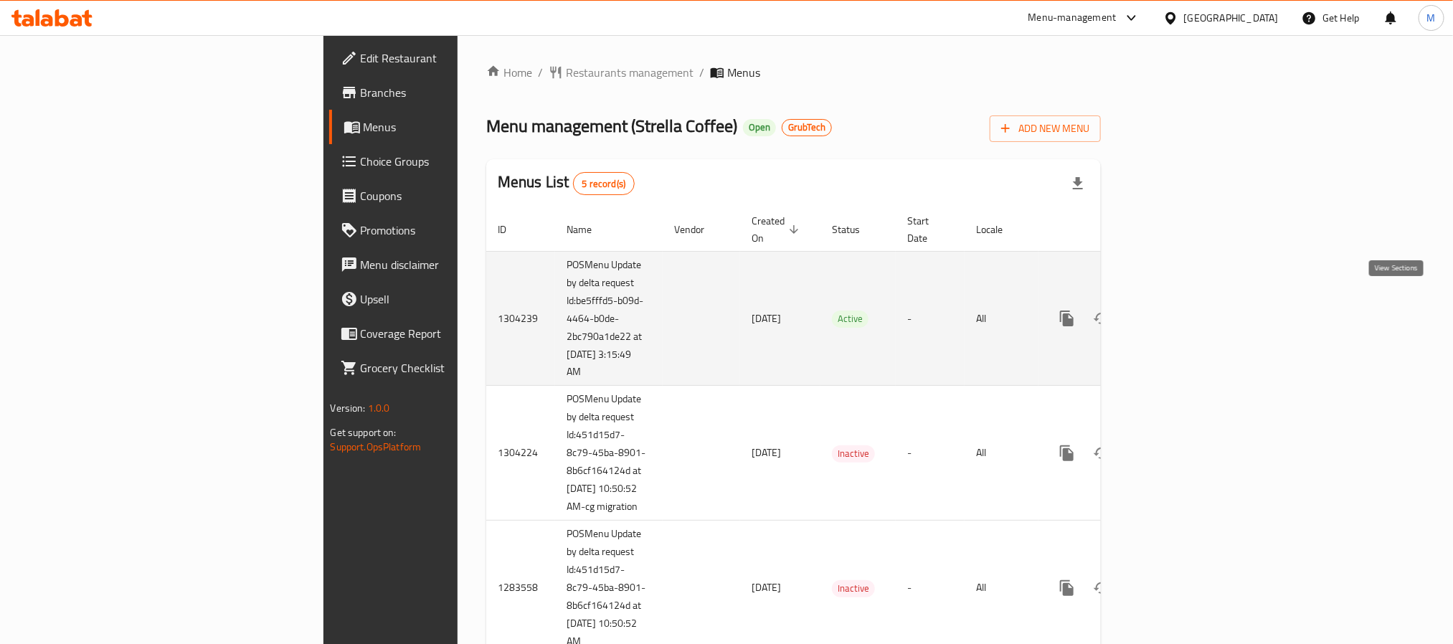
click at [1188, 301] on link "enhanced table" at bounding box center [1170, 318] width 34 height 34
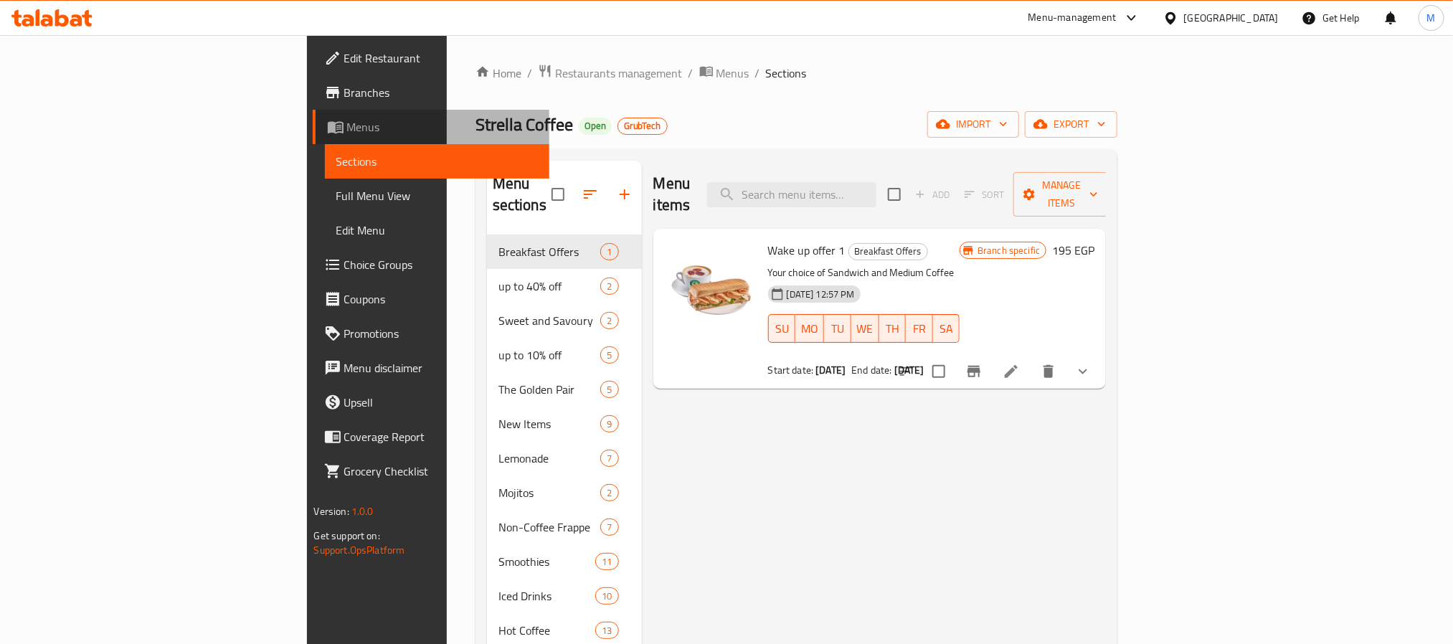
click at [347, 130] on span "Menus" at bounding box center [442, 126] width 191 height 17
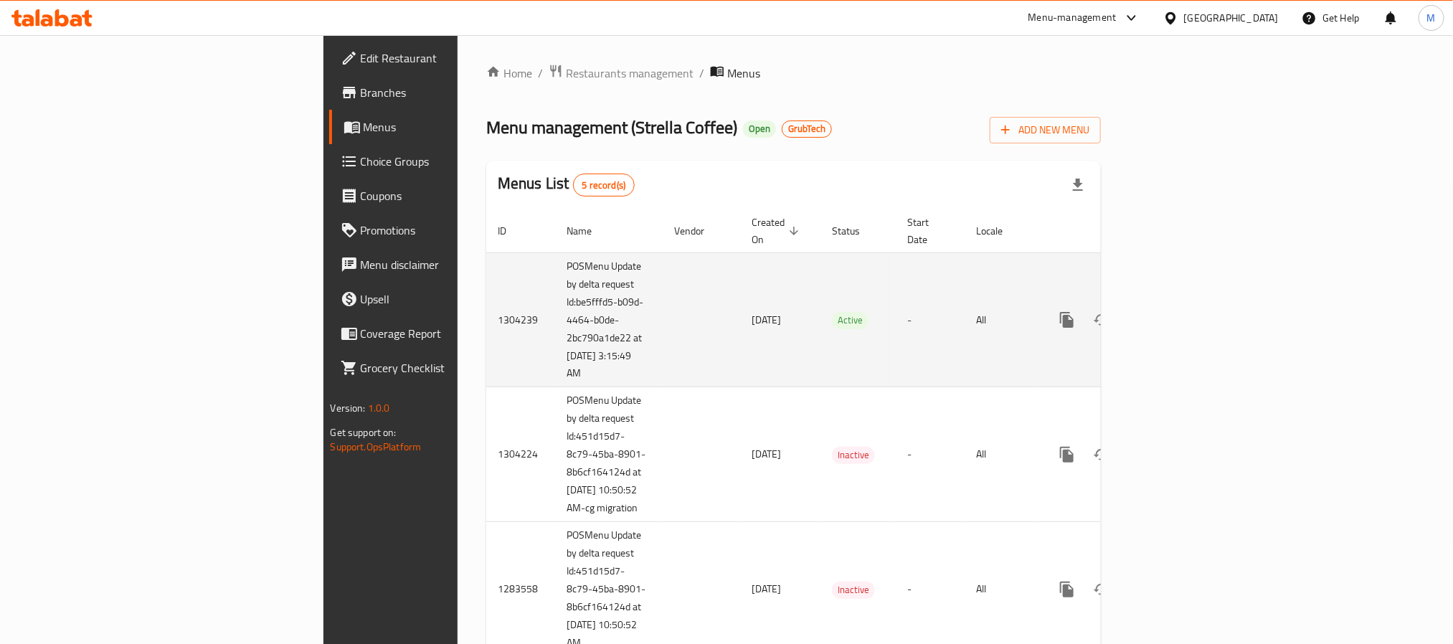
click at [943, 263] on td "-" at bounding box center [930, 319] width 69 height 135
click at [1179, 311] on icon "enhanced table" at bounding box center [1170, 319] width 17 height 17
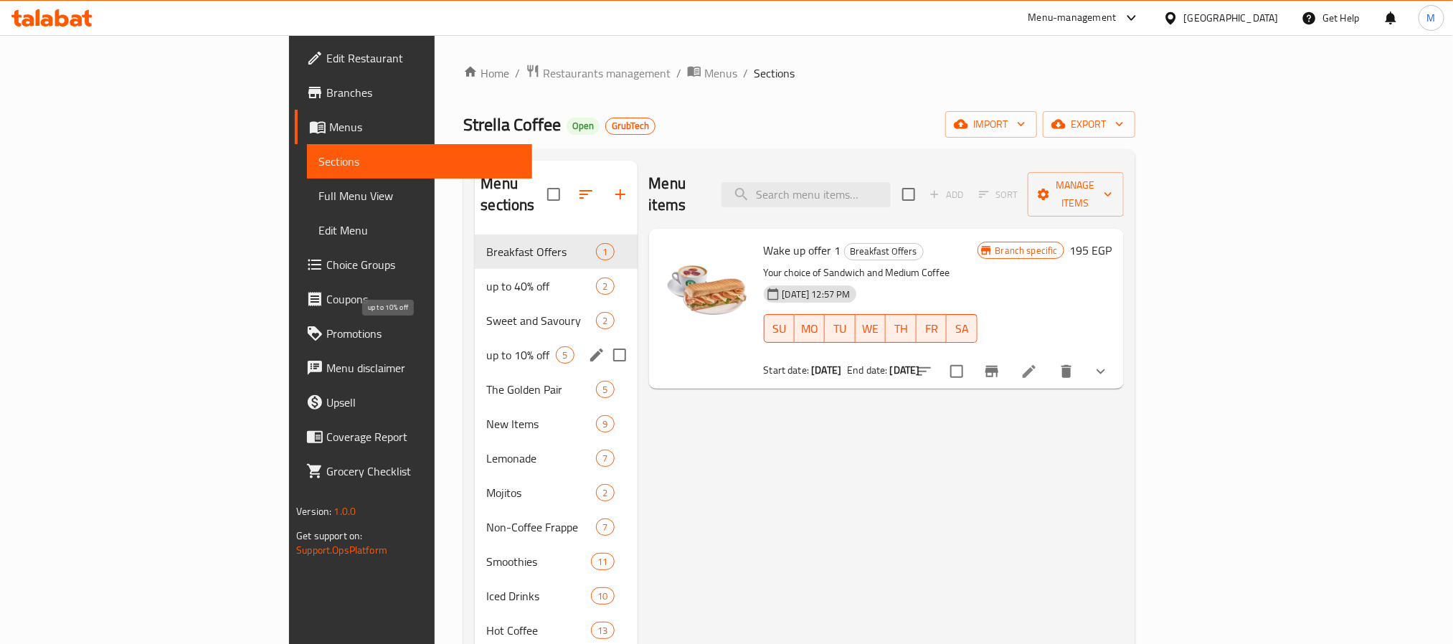
click at [486, 346] on span "up to 10% off" at bounding box center [521, 354] width 70 height 17
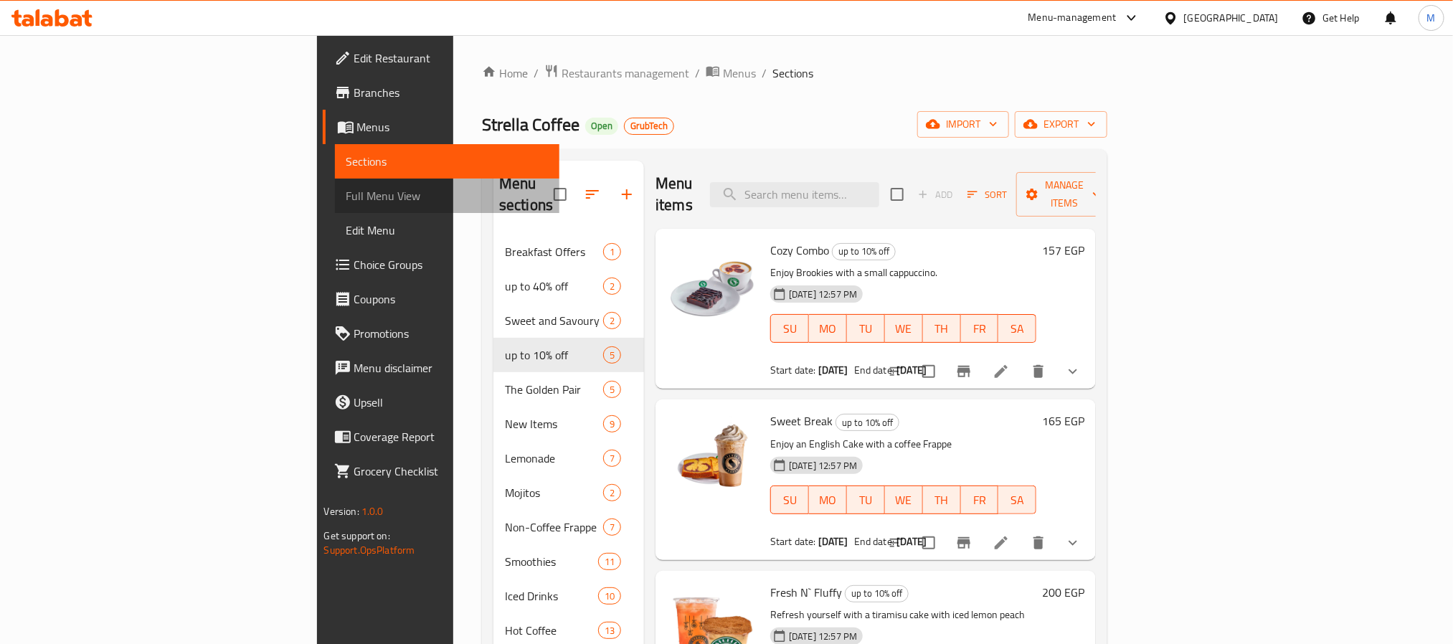
click at [346, 197] on span "Full Menu View" at bounding box center [447, 195] width 202 height 17
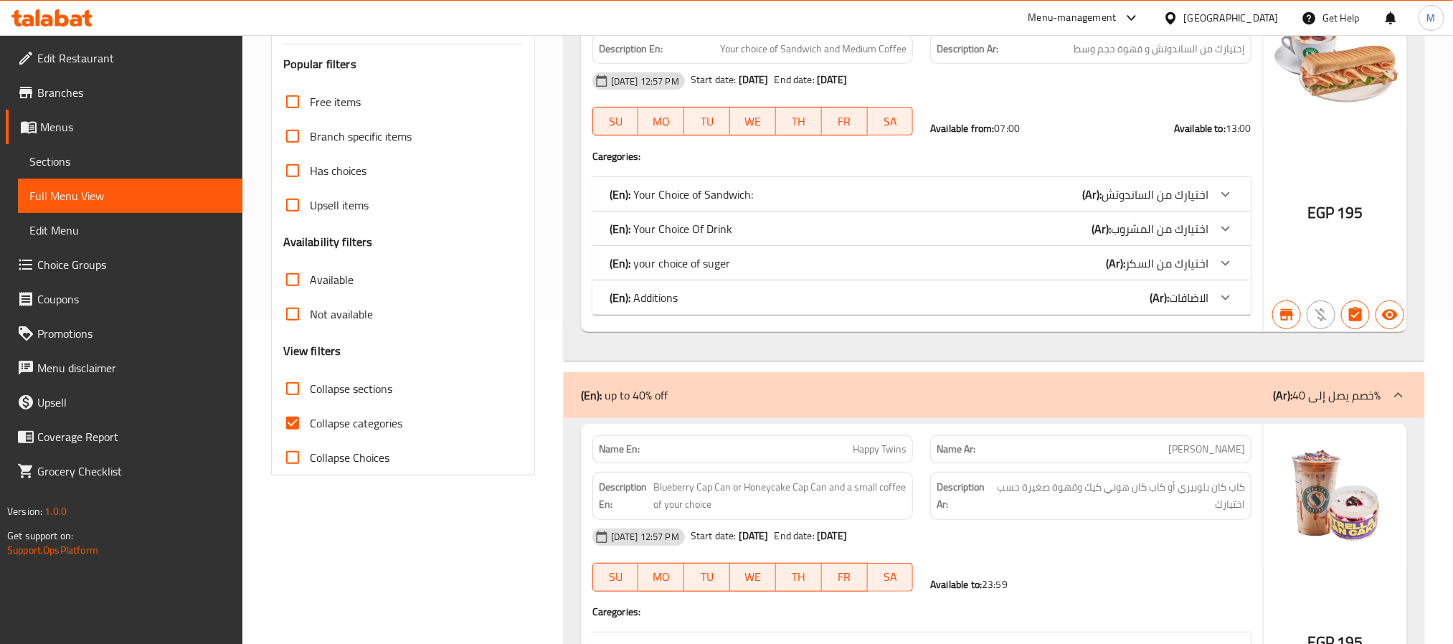
scroll to position [323, 0]
click at [291, 392] on input "Collapse sections" at bounding box center [292, 389] width 34 height 34
checkbox input "true"
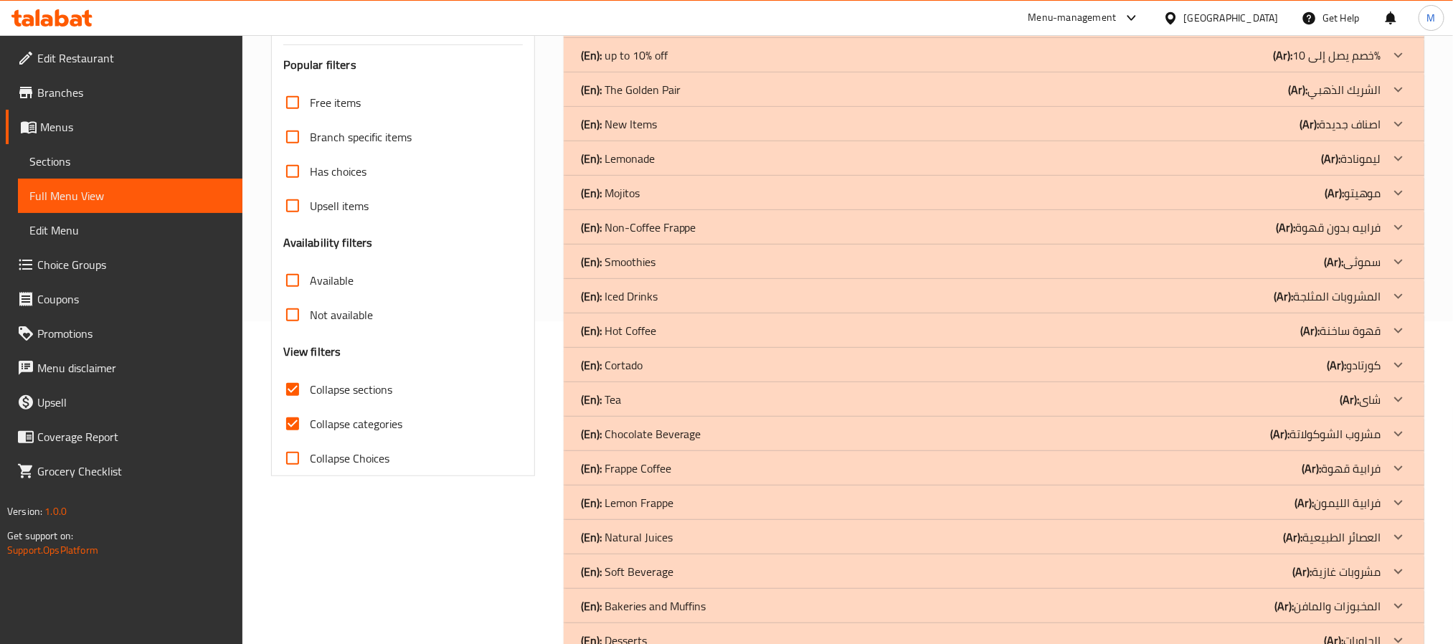
click at [293, 422] on input "Collapse categories" at bounding box center [292, 424] width 34 height 34
checkbox input "false"
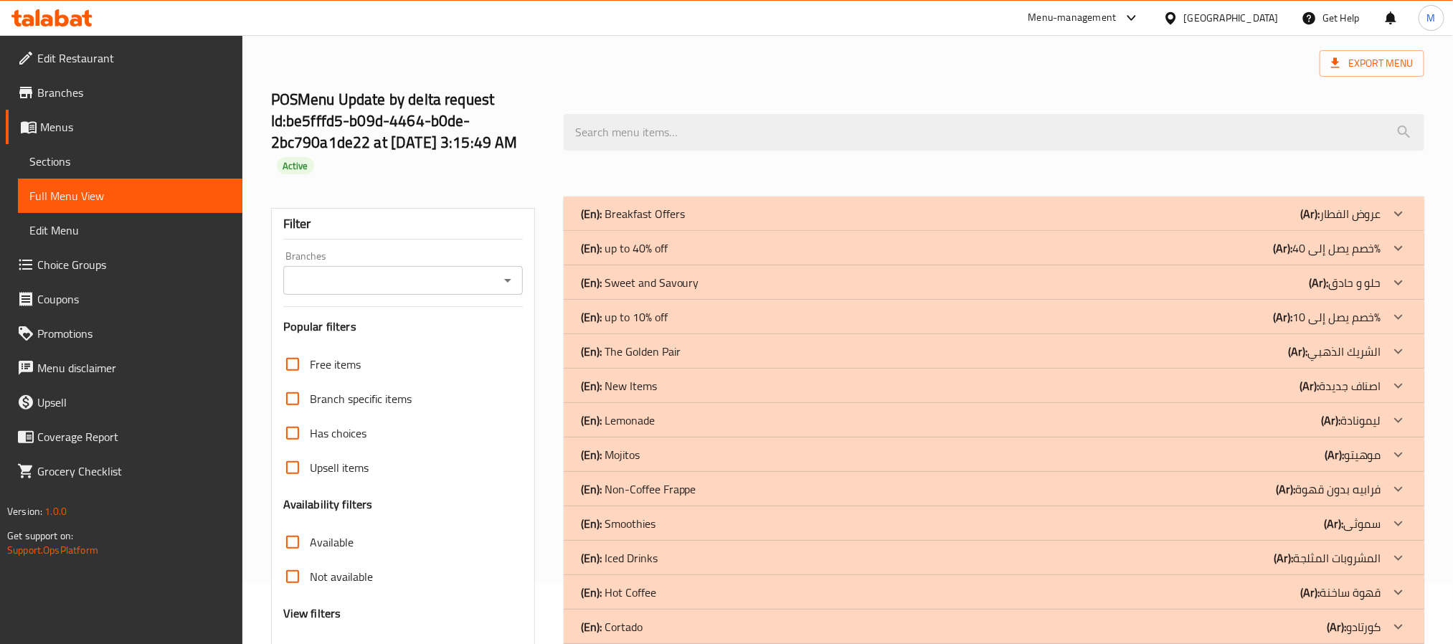
scroll to position [0, 0]
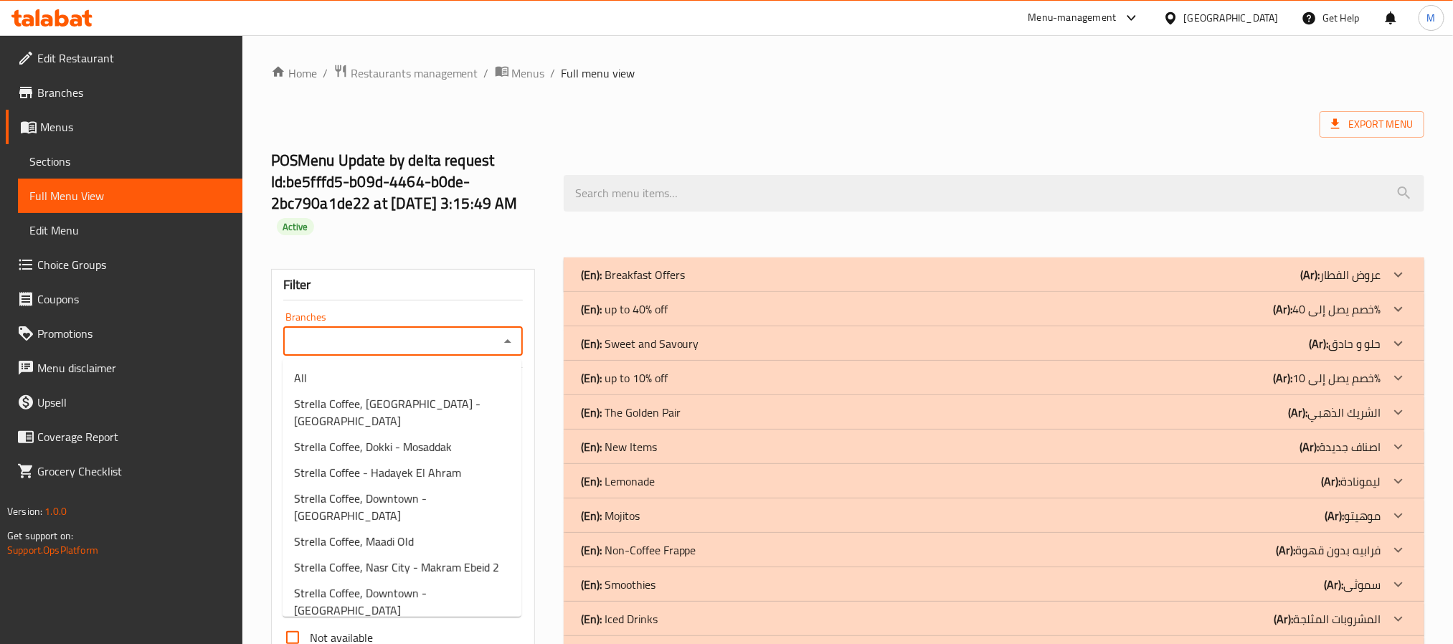
click at [385, 339] on input "Branches" at bounding box center [391, 341] width 207 height 20
click at [398, 411] on span "Strella Coffee, Heliopolis - Maqreezi" at bounding box center [402, 412] width 216 height 34
type input "Strella Coffee, Heliopolis - Maqreezi"
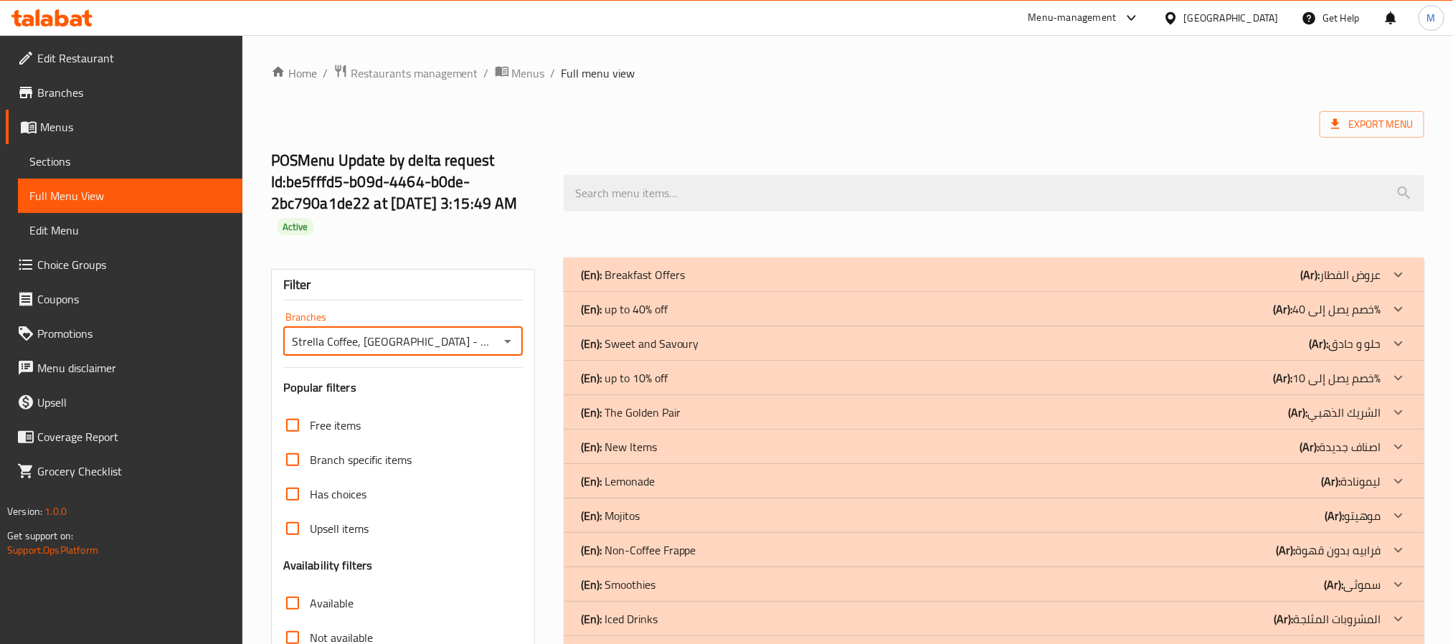
click at [691, 283] on div "(En): up to 10% off (Ar): خصم يصل إلى 10%" at bounding box center [981, 274] width 800 height 17
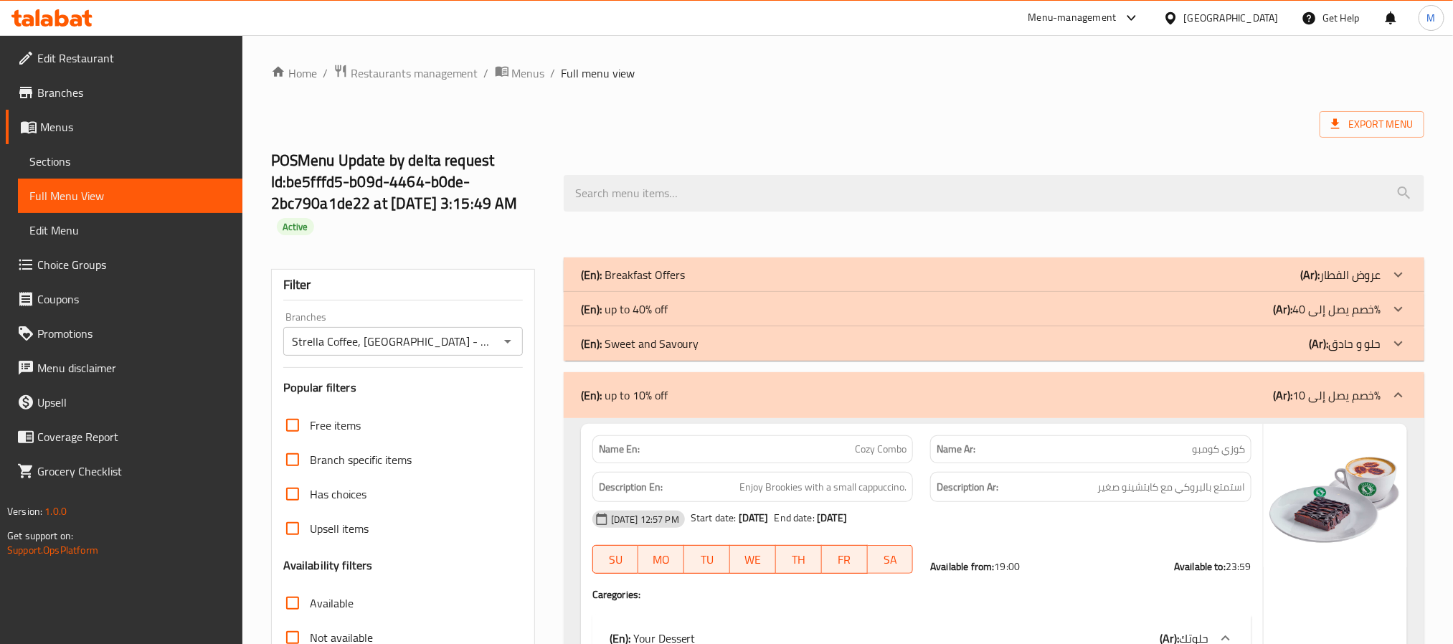
scroll to position [215, 0]
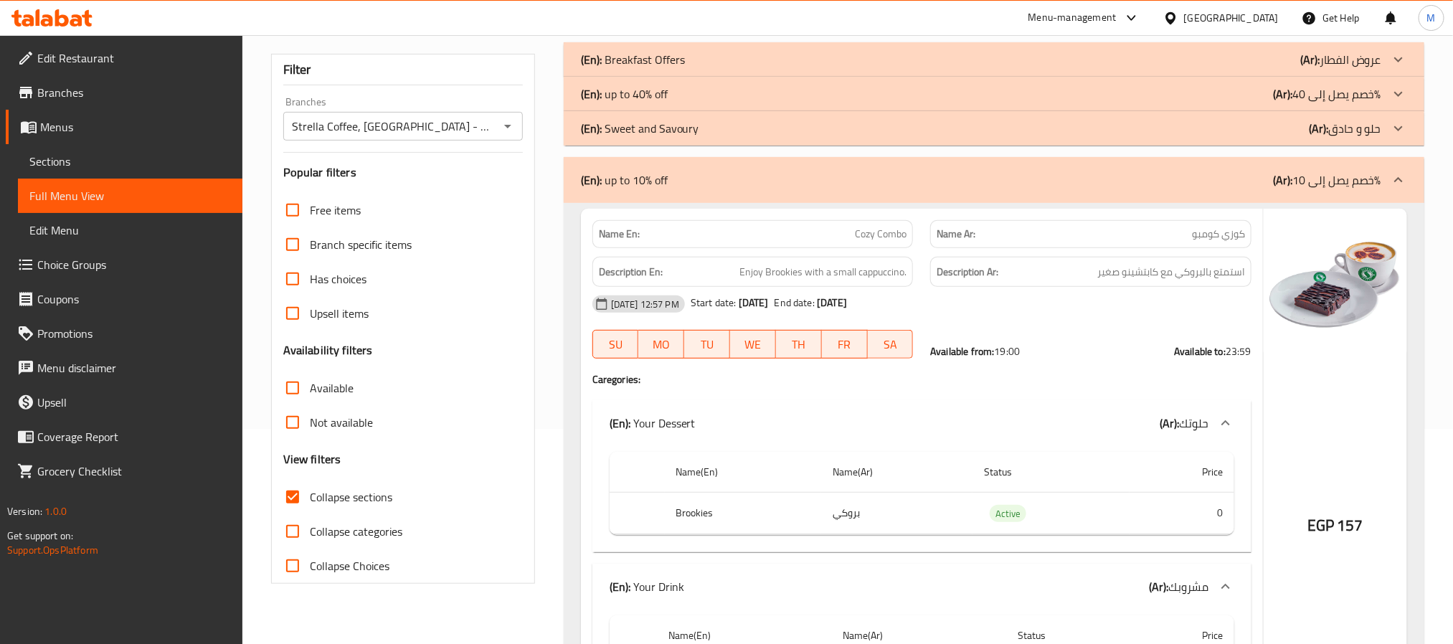
click at [1003, 354] on span "19:00" at bounding box center [1008, 351] width 26 height 19
drag, startPoint x: 1003, startPoint y: 354, endPoint x: 1016, endPoint y: 357, distance: 12.7
click at [1016, 357] on span "19:00" at bounding box center [1008, 351] width 26 height 19
copy span "19:00"
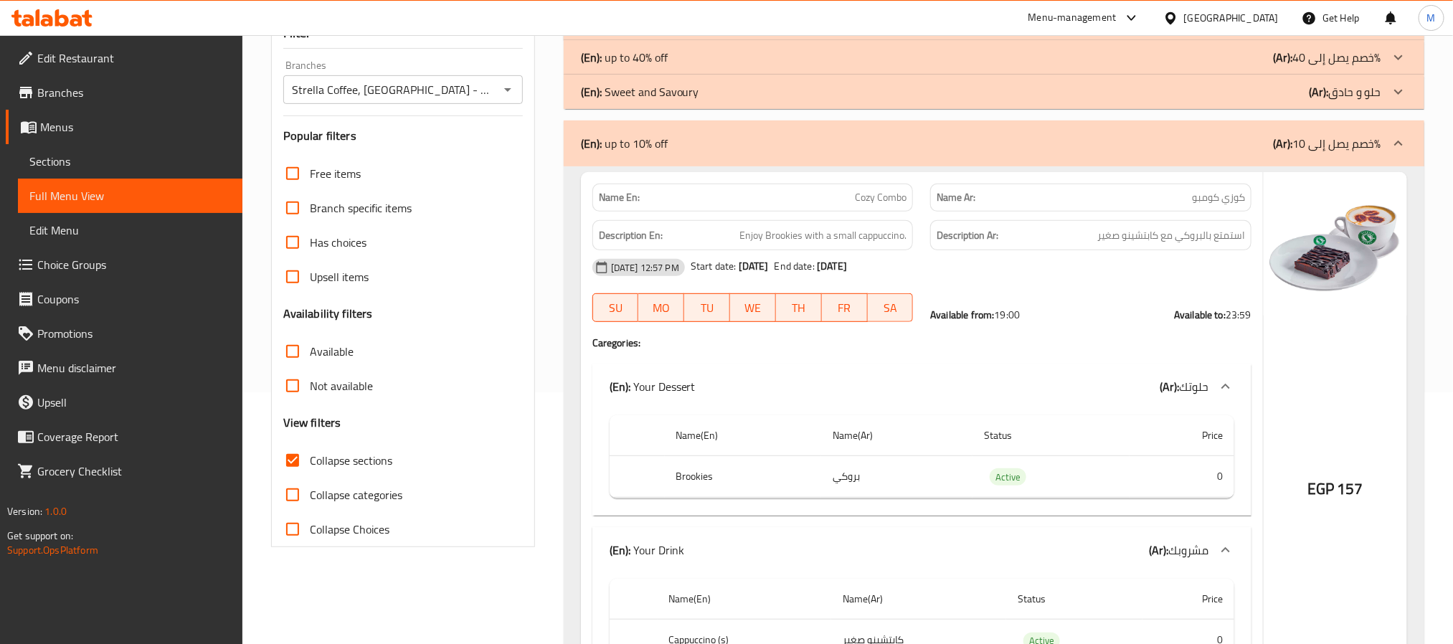
scroll to position [0, 0]
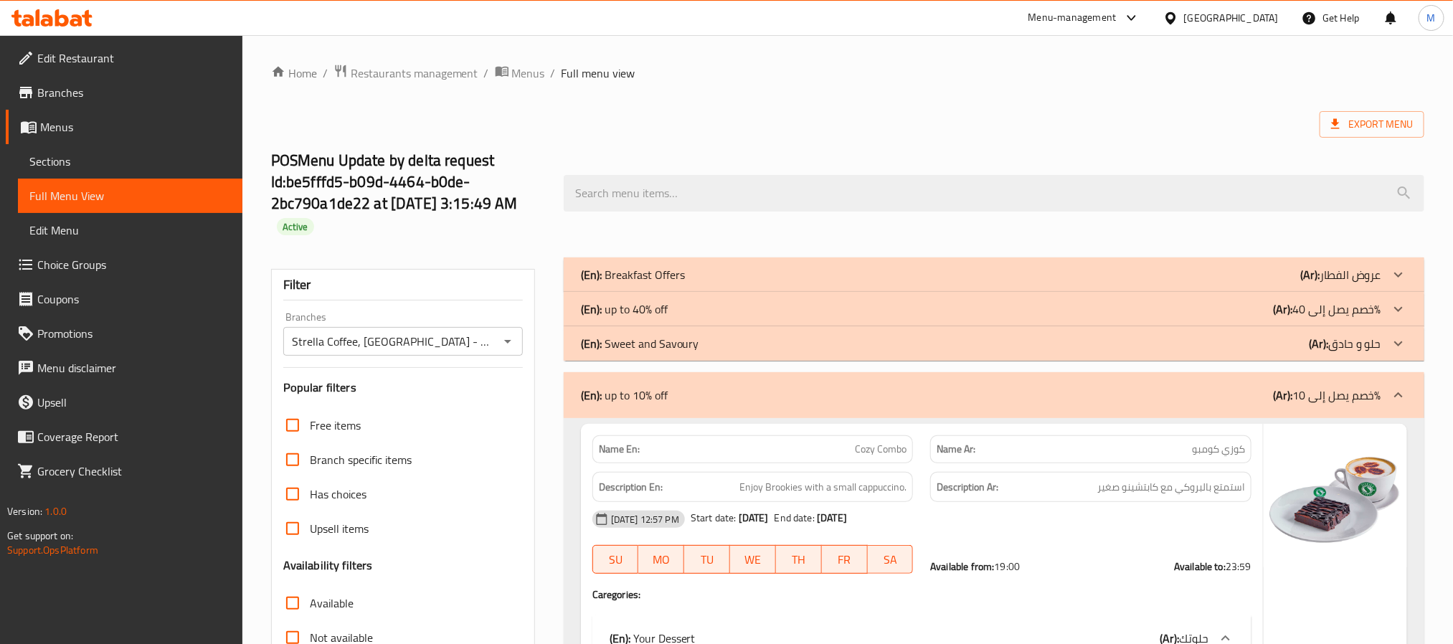
click at [105, 129] on span "Menus" at bounding box center [135, 126] width 191 height 17
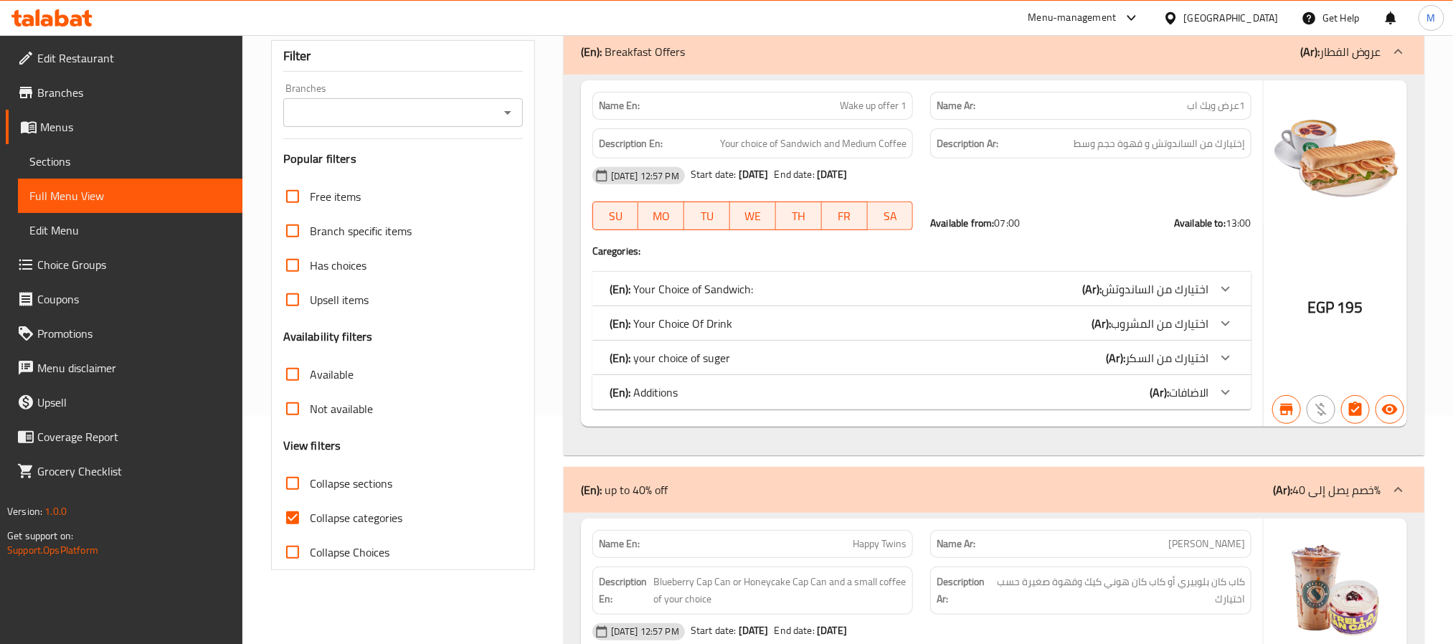
scroll to position [323, 0]
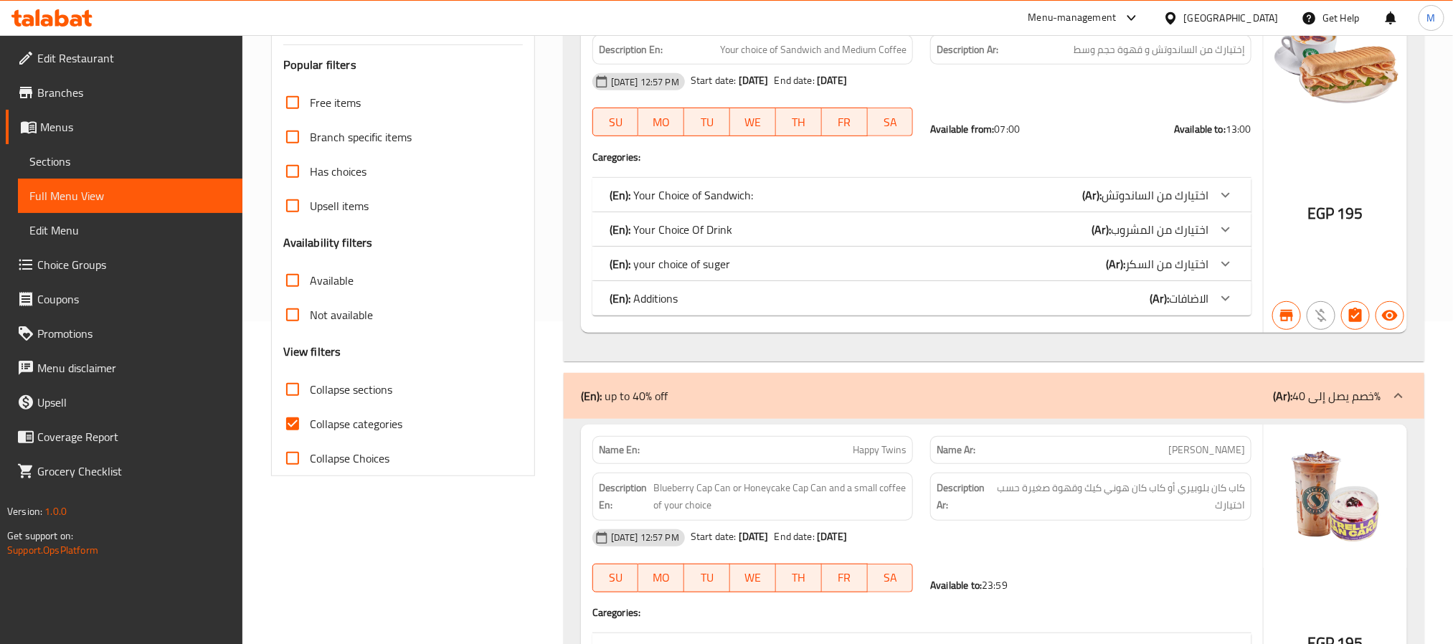
click at [291, 392] on input "Collapse sections" at bounding box center [292, 389] width 34 height 34
checkbox input "true"
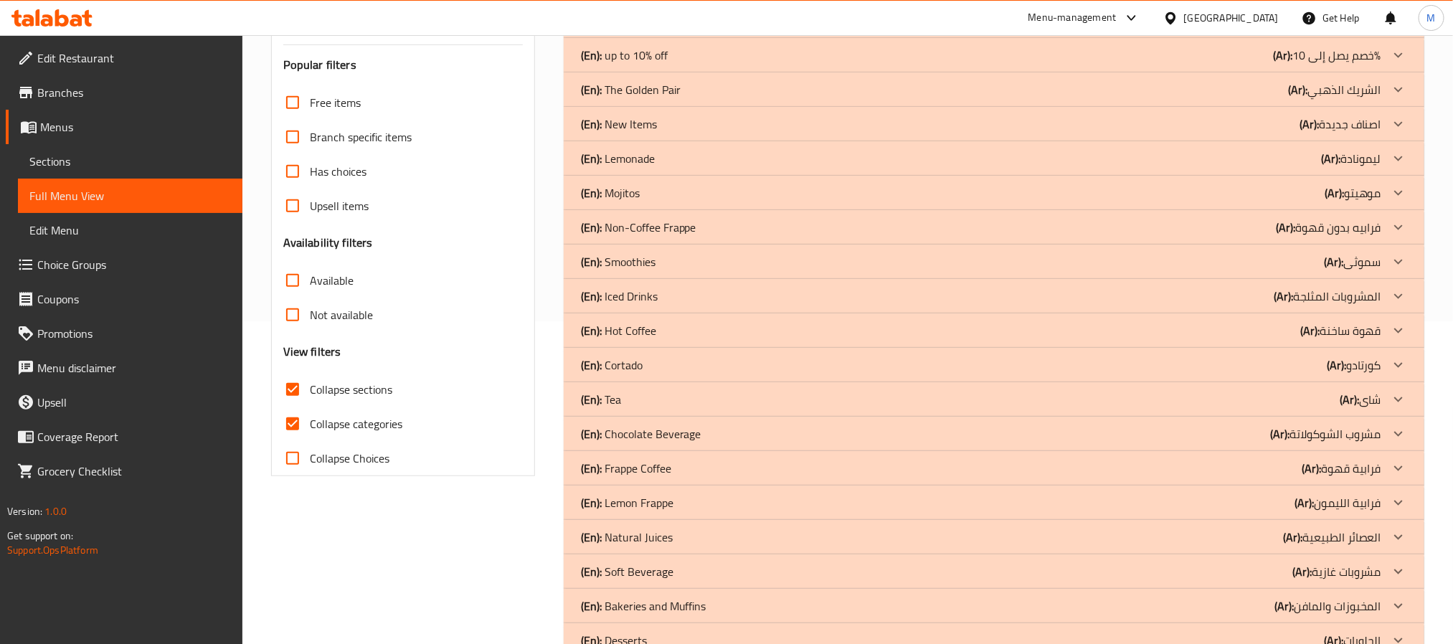
click at [290, 422] on input "Collapse categories" at bounding box center [292, 424] width 34 height 34
checkbox input "false"
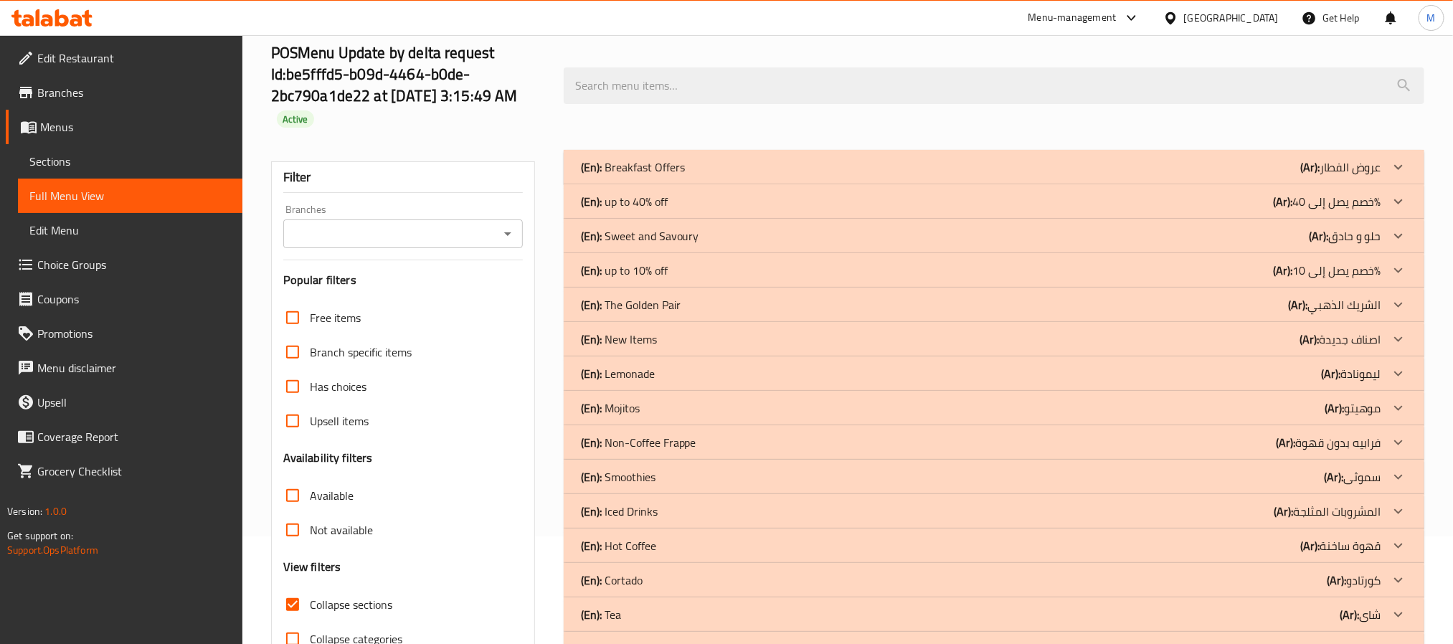
click at [676, 176] on div "(En): up to 10% off (Ar): خصم يصل إلى 10%" at bounding box center [981, 167] width 800 height 17
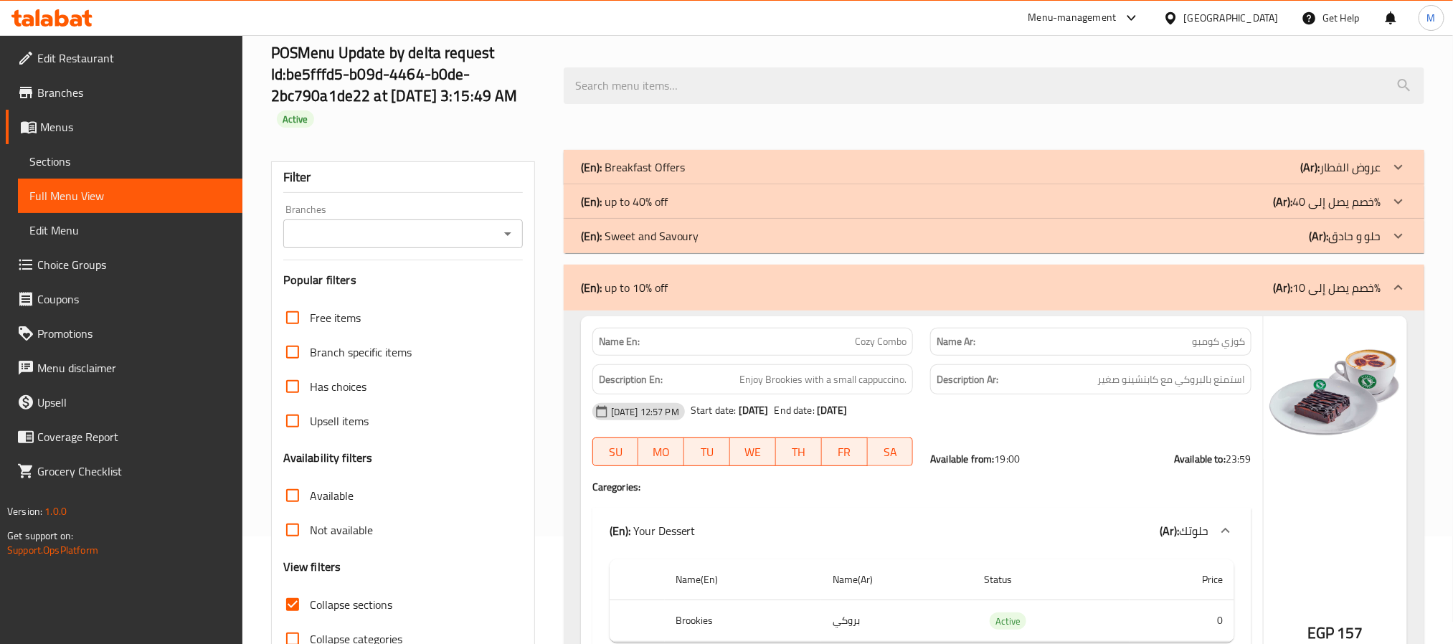
scroll to position [323, 0]
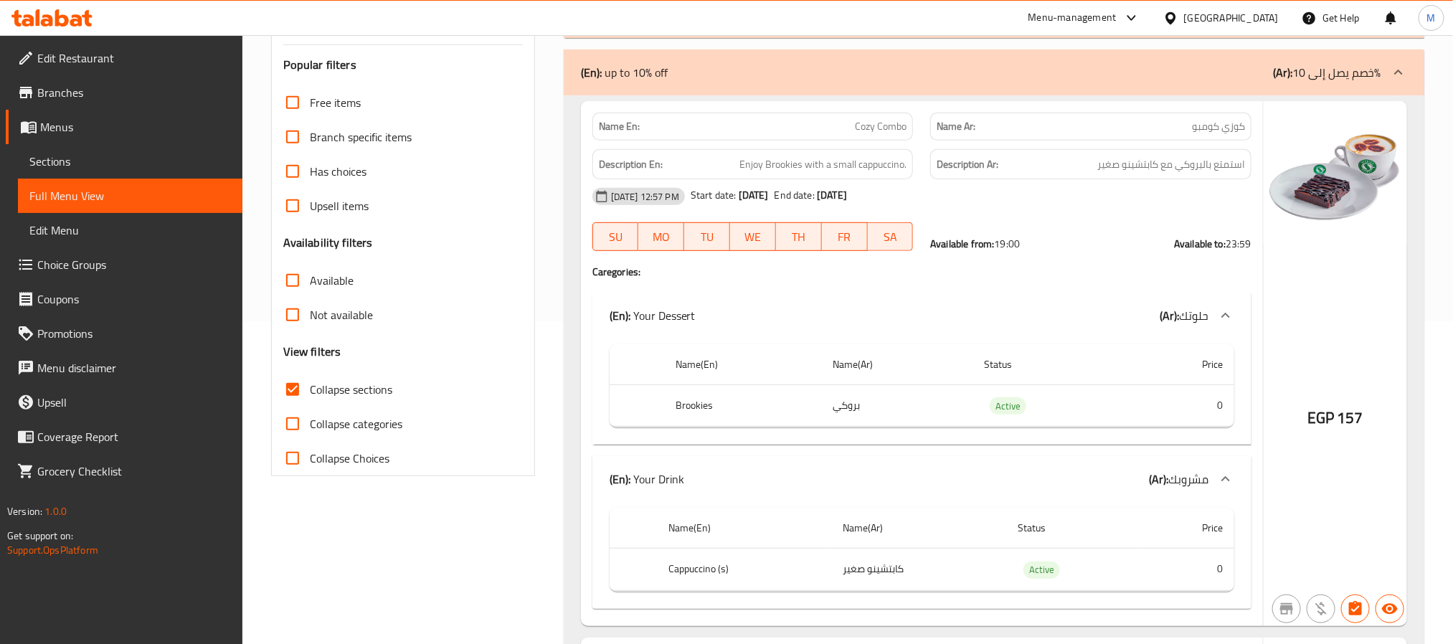
click at [937, 246] on strong "Available from:" at bounding box center [962, 244] width 64 height 19
drag, startPoint x: 937, startPoint y: 246, endPoint x: 1249, endPoint y: 244, distance: 312.0
click at [1249, 244] on div "Available from: 19:00 Available to: 23:59" at bounding box center [1090, 244] width 321 height 14
copy div "Available from: 19:00 Available to: 23:59"
click at [93, 121] on span "Menus" at bounding box center [135, 126] width 191 height 17
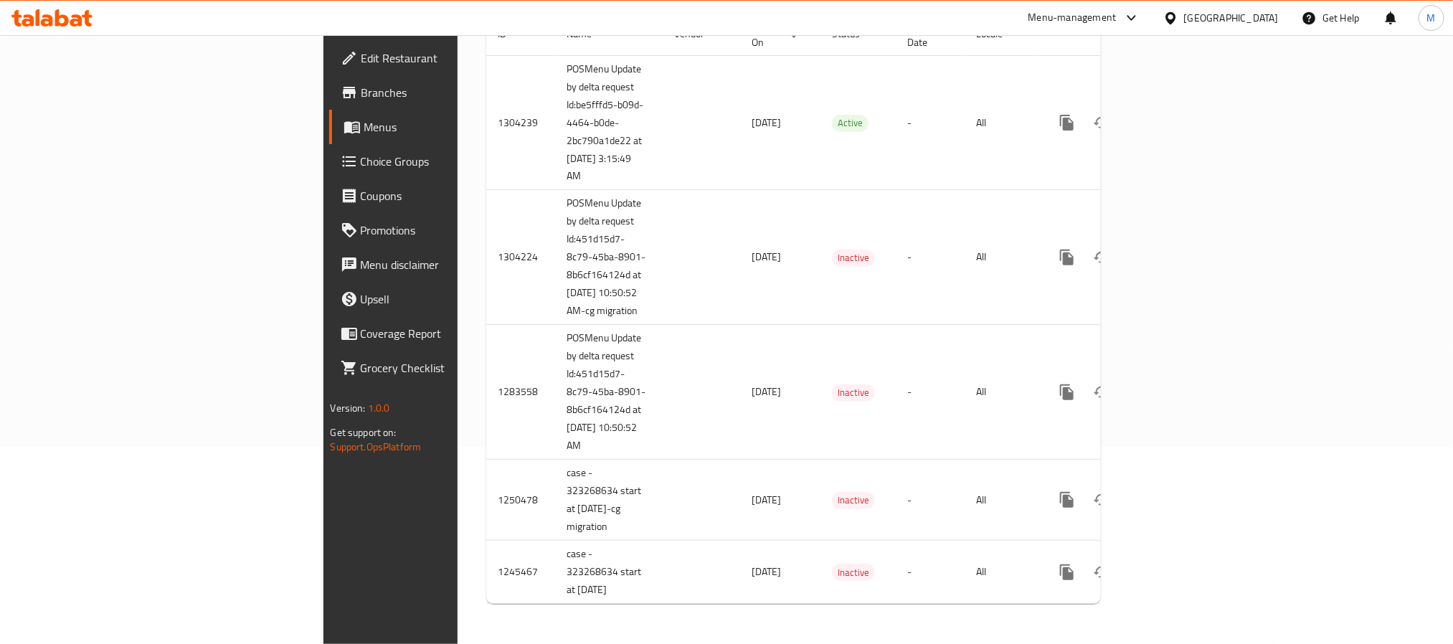
scroll to position [201, 0]
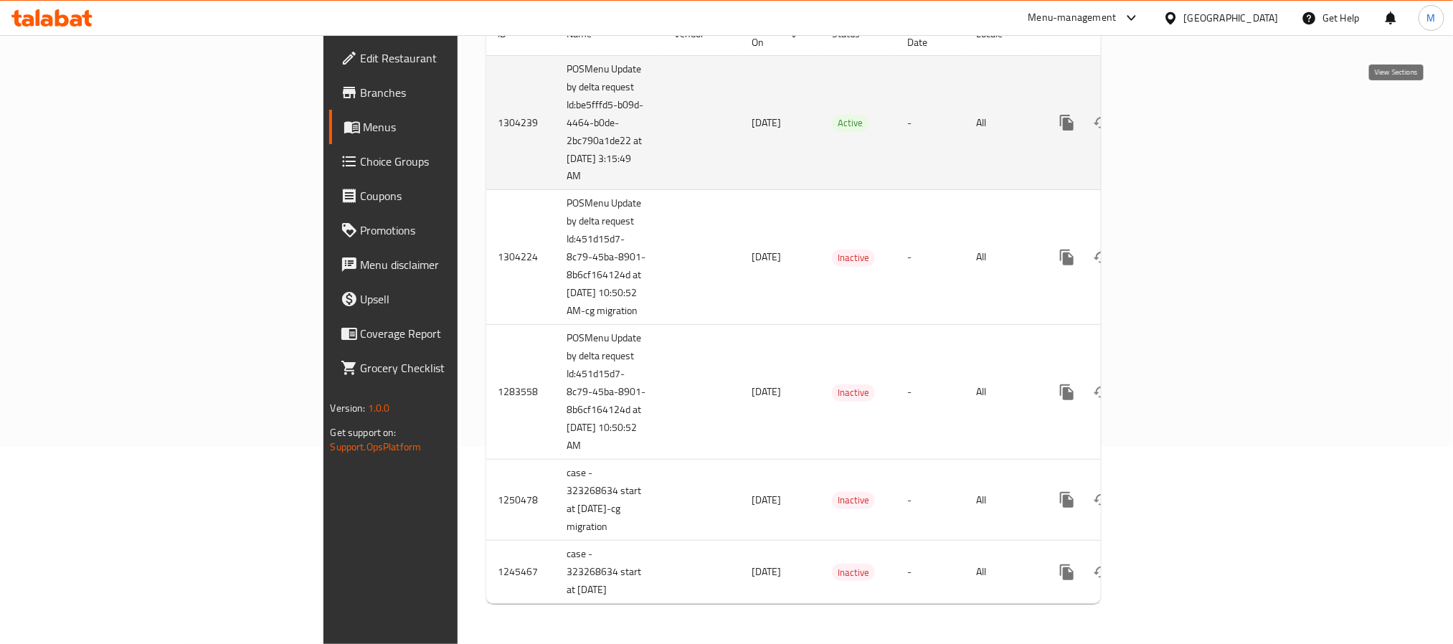
click at [1179, 114] on icon "enhanced table" at bounding box center [1170, 122] width 17 height 17
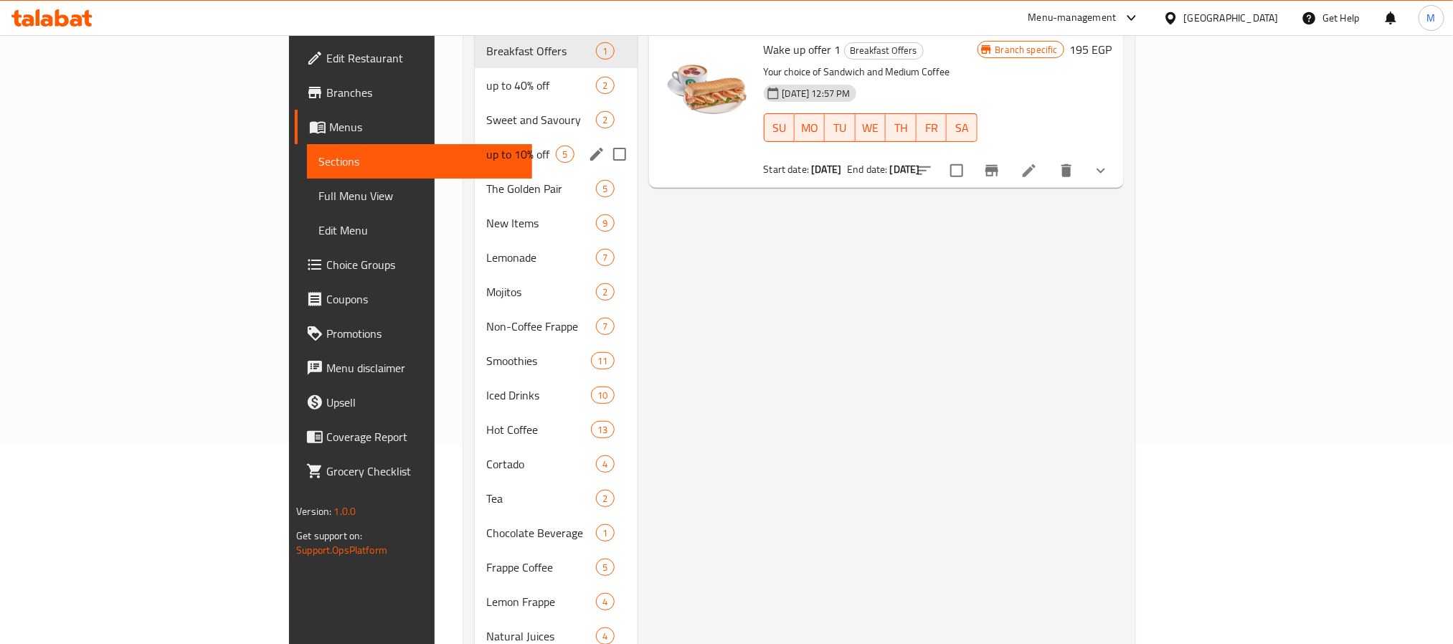
click at [486, 146] on span "up to 10% off" at bounding box center [521, 154] width 70 height 17
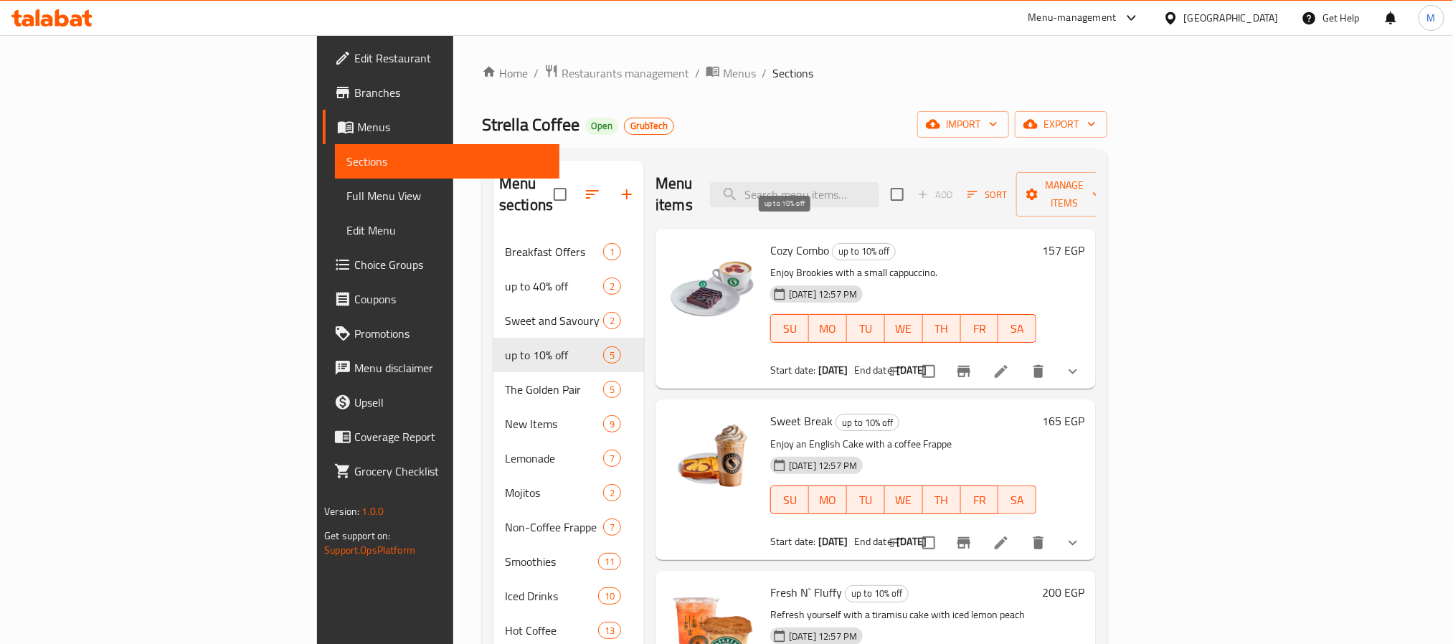
click at [833, 243] on span "up to 10% off" at bounding box center [864, 251] width 62 height 16
copy span "up to 10% off"
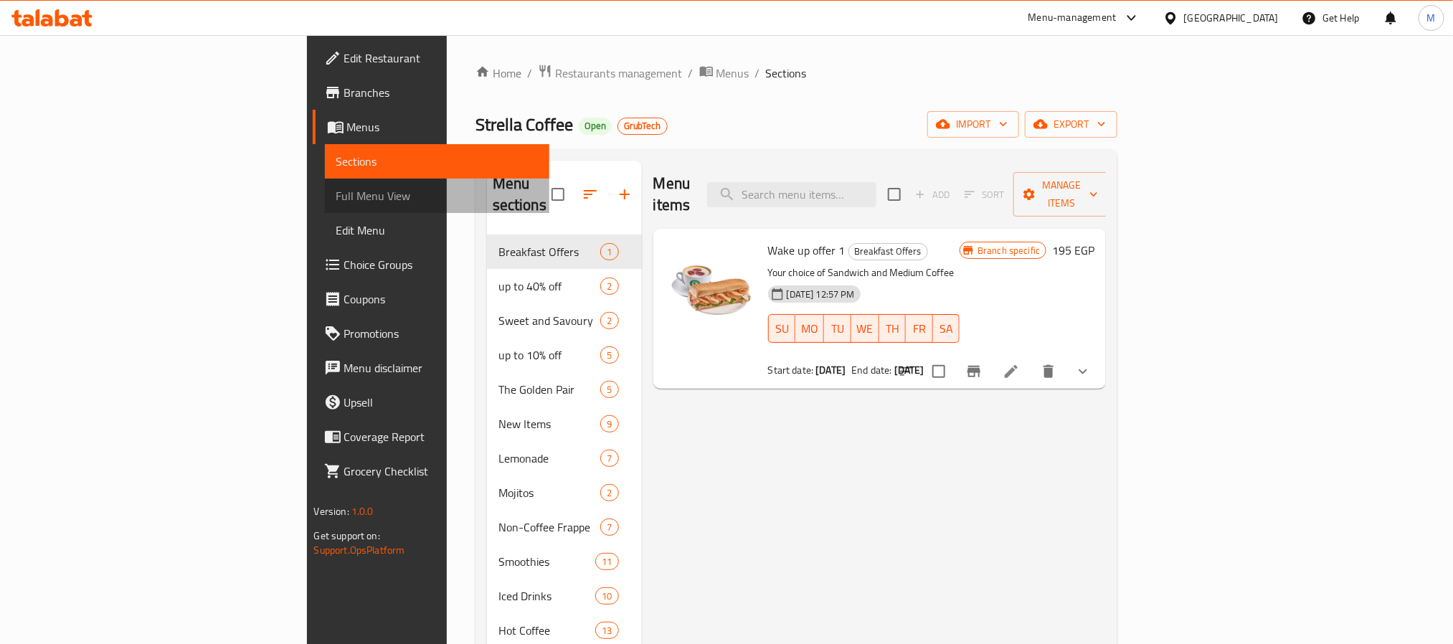
click at [336, 198] on span "Full Menu View" at bounding box center [437, 195] width 202 height 17
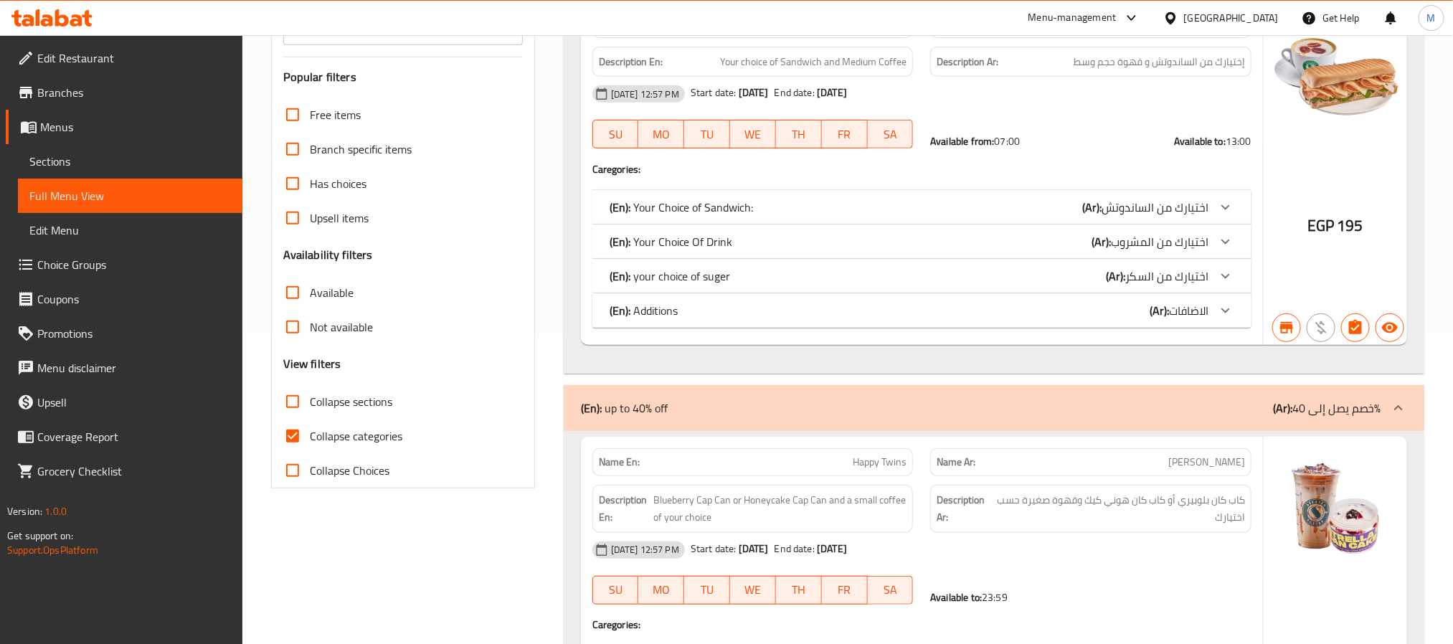
scroll to position [430, 0]
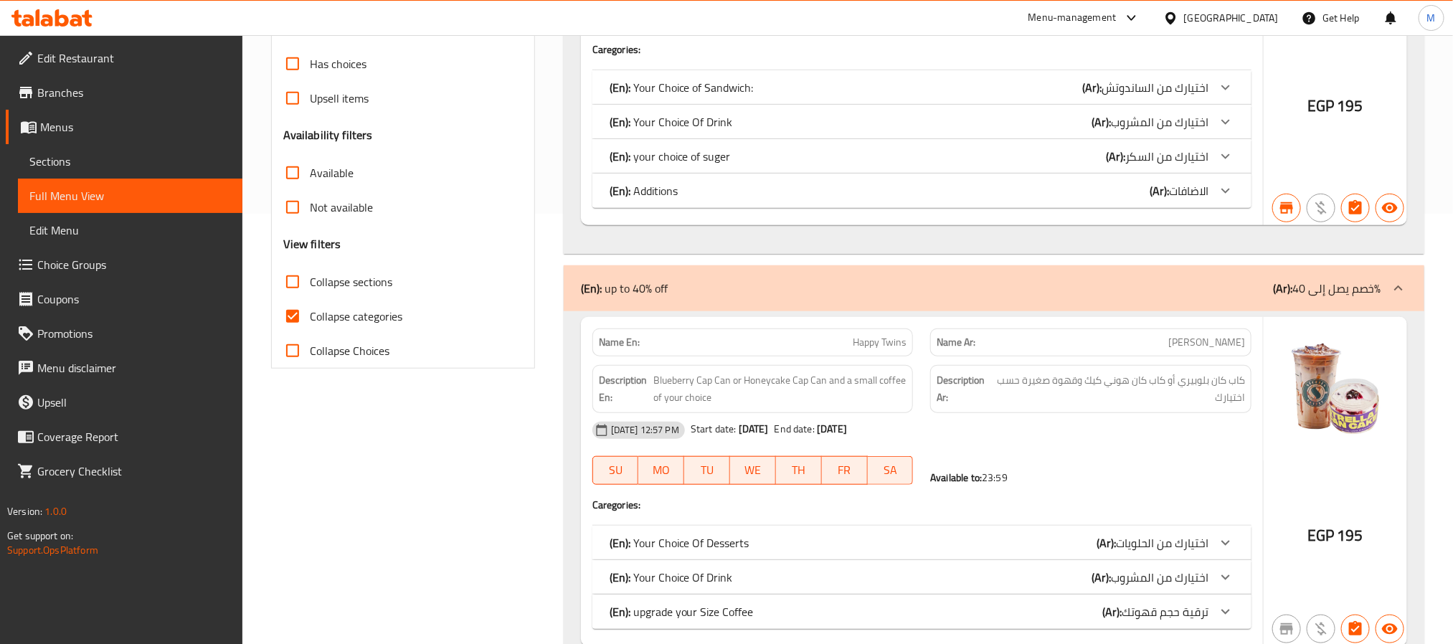
click at [297, 316] on input "Collapse categories" at bounding box center [292, 316] width 34 height 34
checkbox input "false"
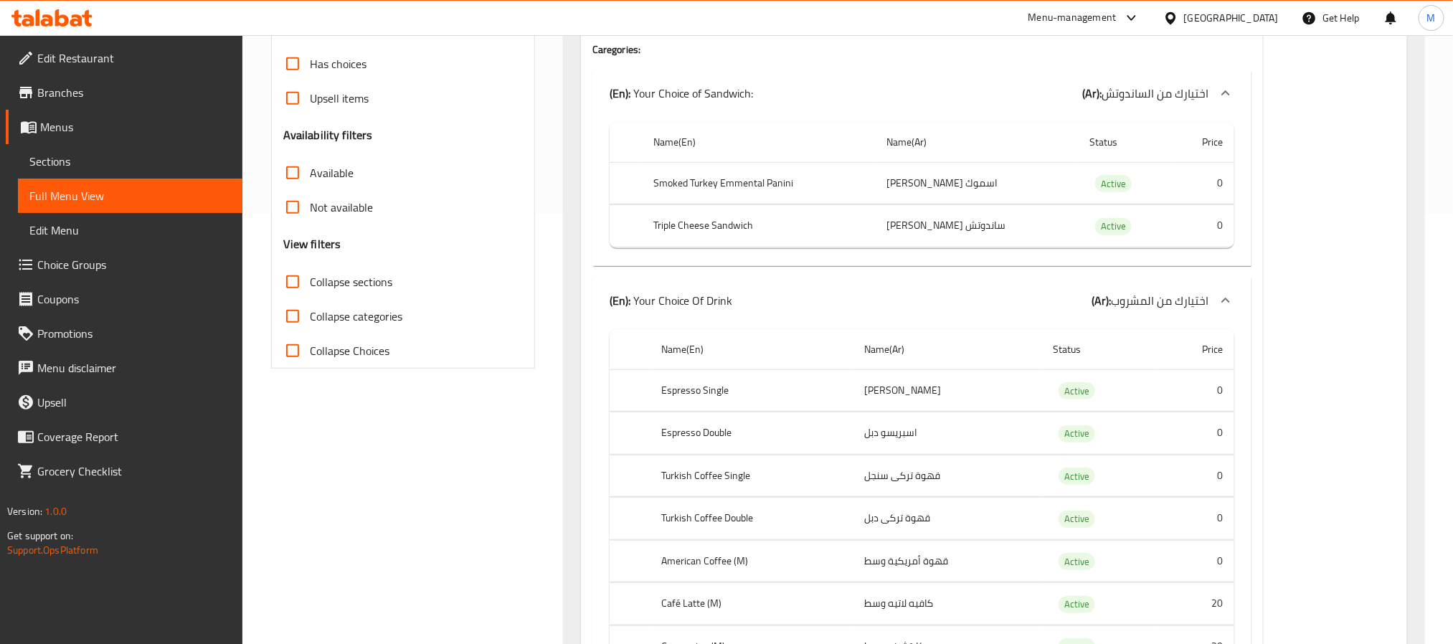
drag, startPoint x: 295, startPoint y: 284, endPoint x: 425, endPoint y: 285, distance: 129.8
click at [295, 283] on input "Collapse sections" at bounding box center [292, 282] width 34 height 34
checkbox input "true"
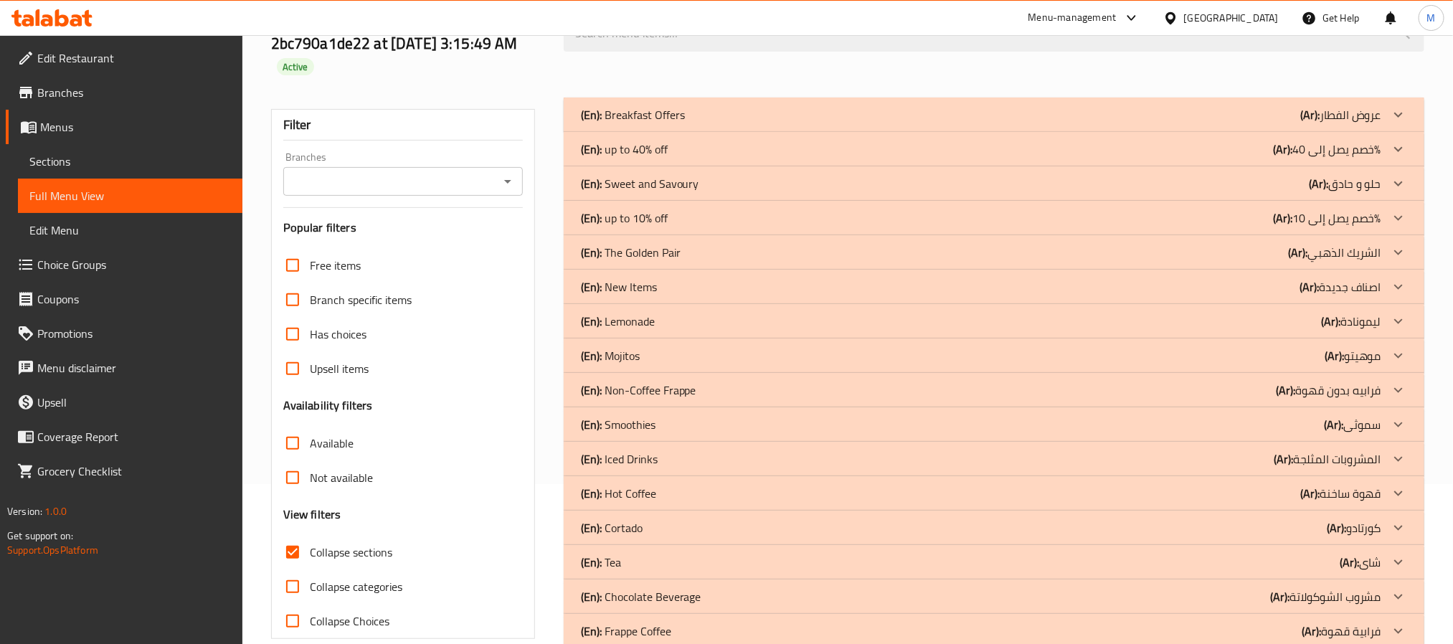
scroll to position [108, 0]
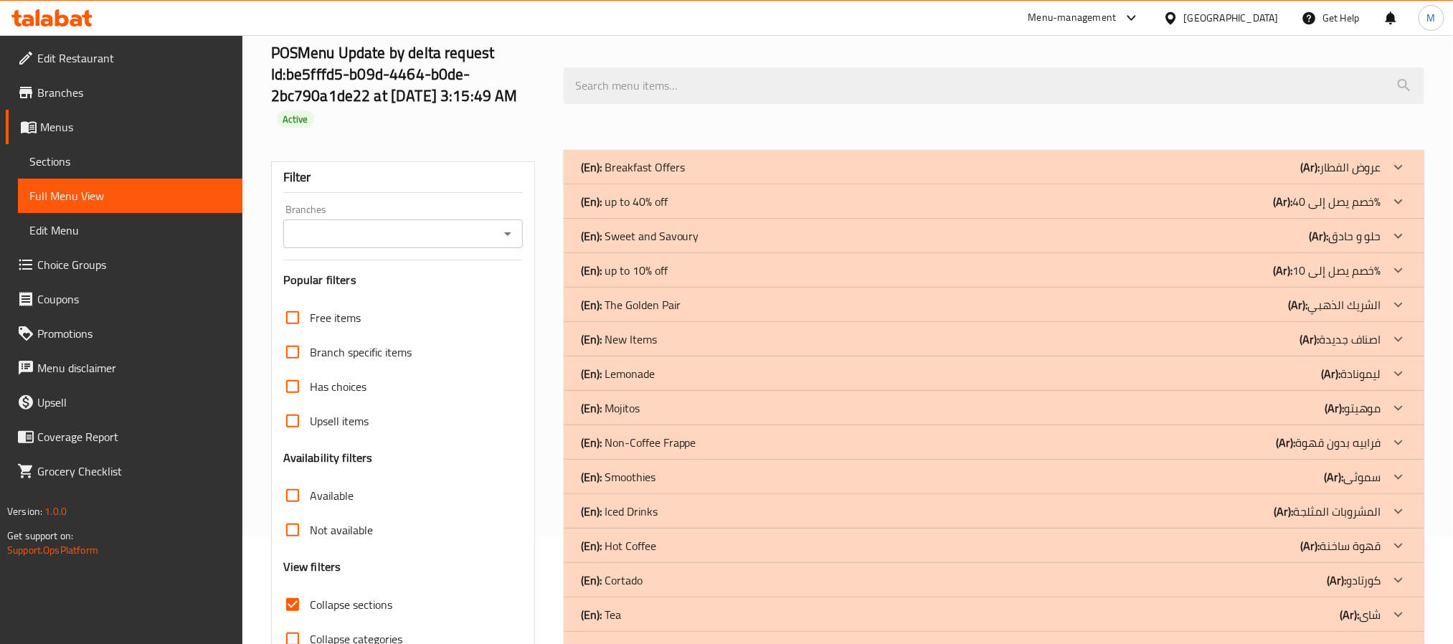
click at [686, 176] on div "(En): up to 10% off (Ar): خصم يصل إلى 10%" at bounding box center [981, 167] width 800 height 17
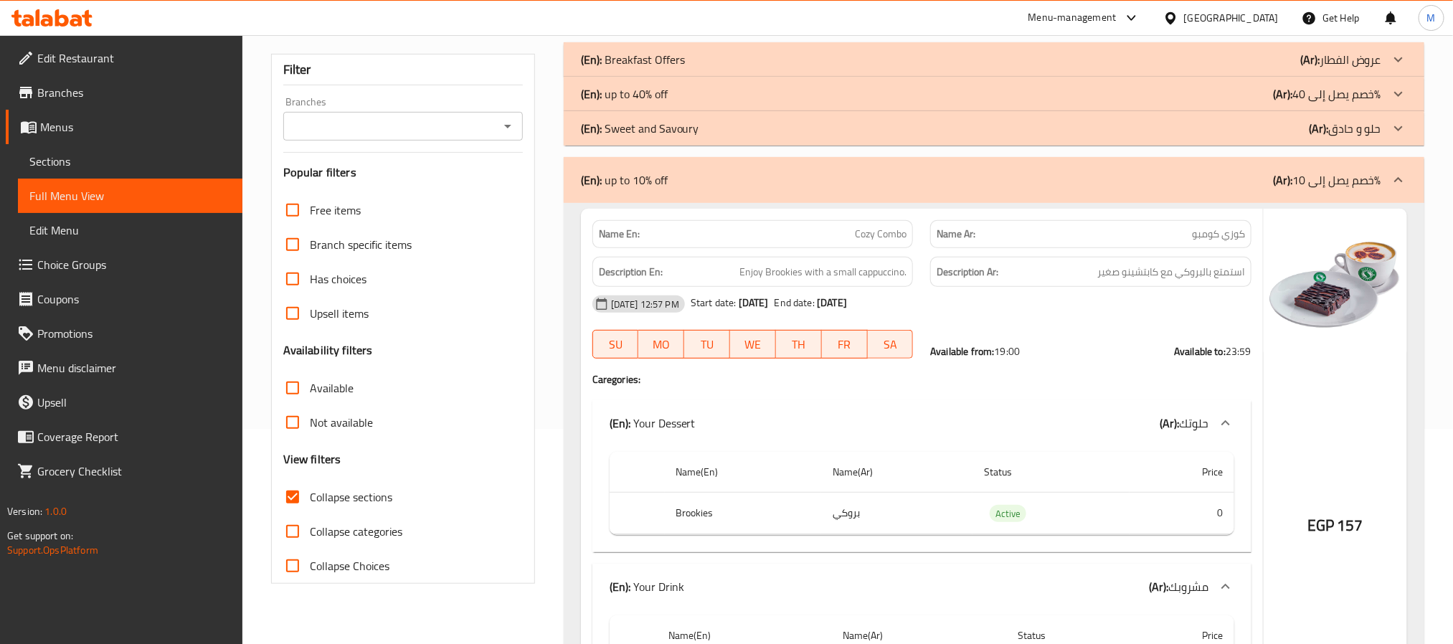
scroll to position [0, 0]
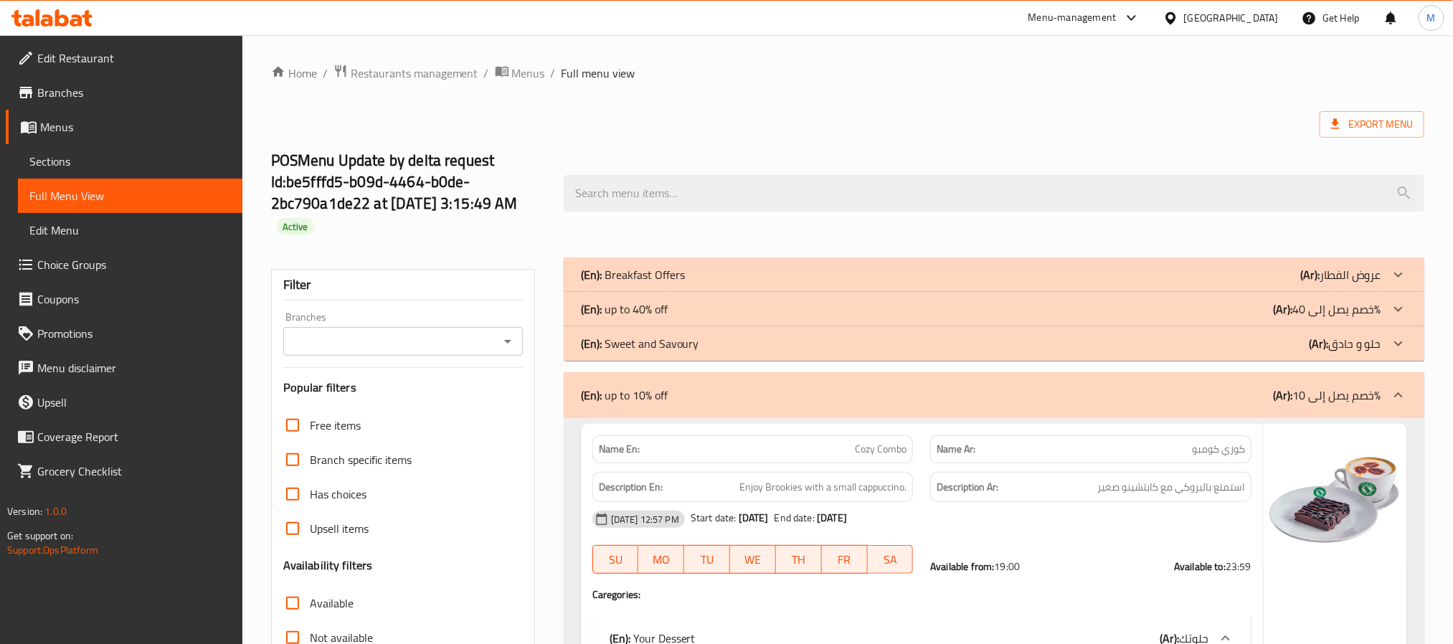
click at [40, 126] on span "Menus" at bounding box center [135, 126] width 191 height 17
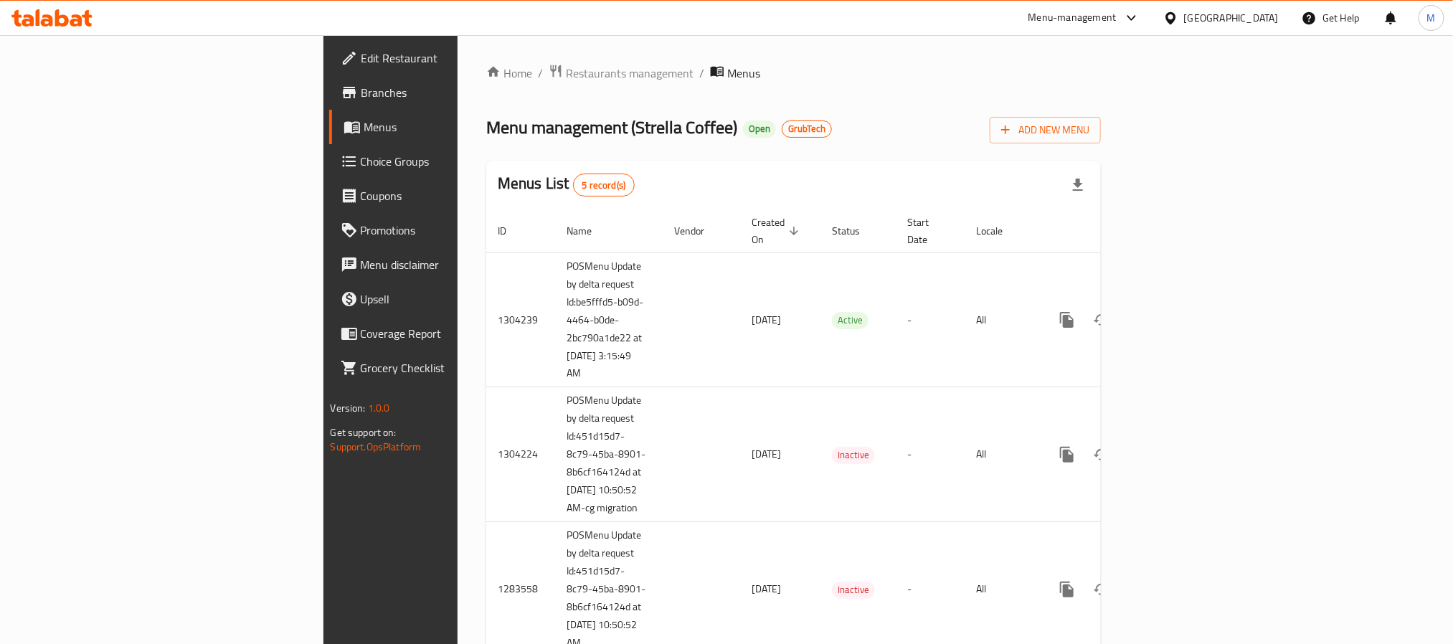
click at [361, 95] on span "Branches" at bounding box center [458, 92] width 194 height 17
click at [361, 99] on span "Branches" at bounding box center [458, 92] width 194 height 17
